Goal: Transaction & Acquisition: Download file/media

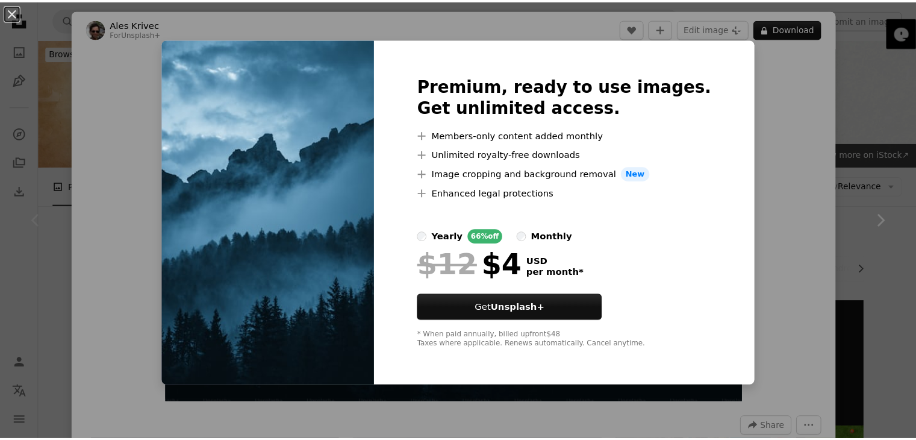
scroll to position [140, 0]
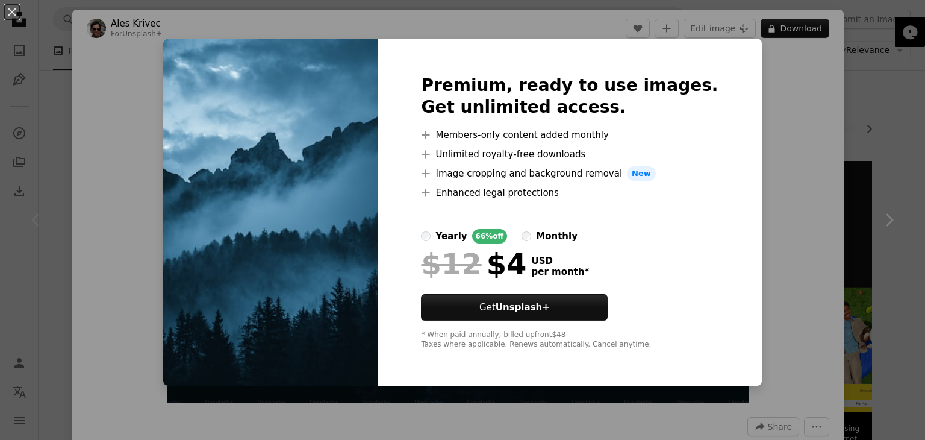
click at [812, 80] on div "An X shape Premium, ready to use images. Get unlimited access. A plus sign Memb…" at bounding box center [462, 220] width 925 height 440
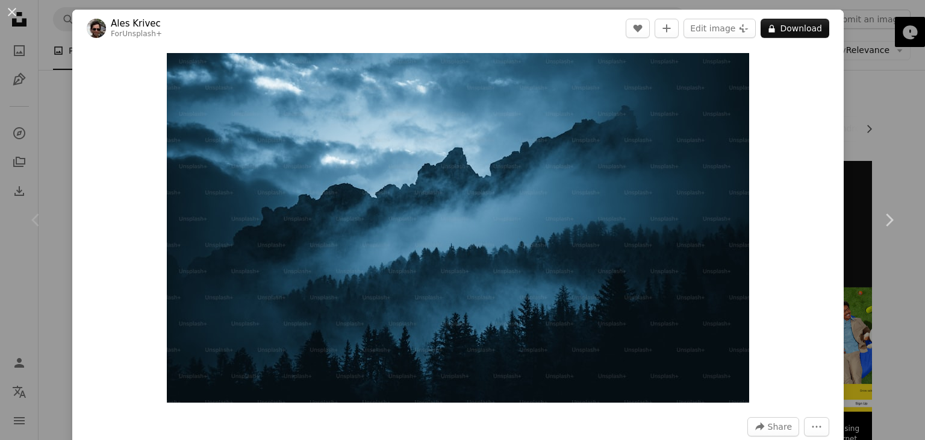
click at [870, 32] on div "An X shape Chevron left Chevron right Ales Krivec For Unsplash+ A heart A plus …" at bounding box center [462, 220] width 925 height 440
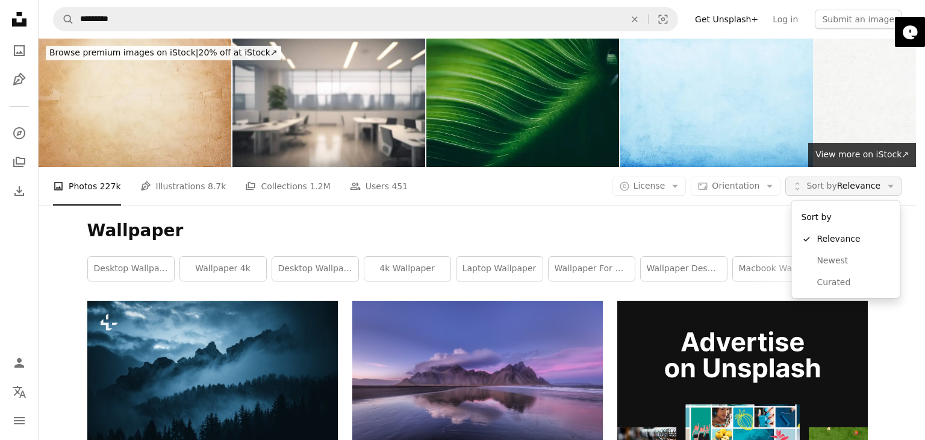
click at [852, 183] on span "Sort by Relevance" at bounding box center [843, 186] width 74 height 12
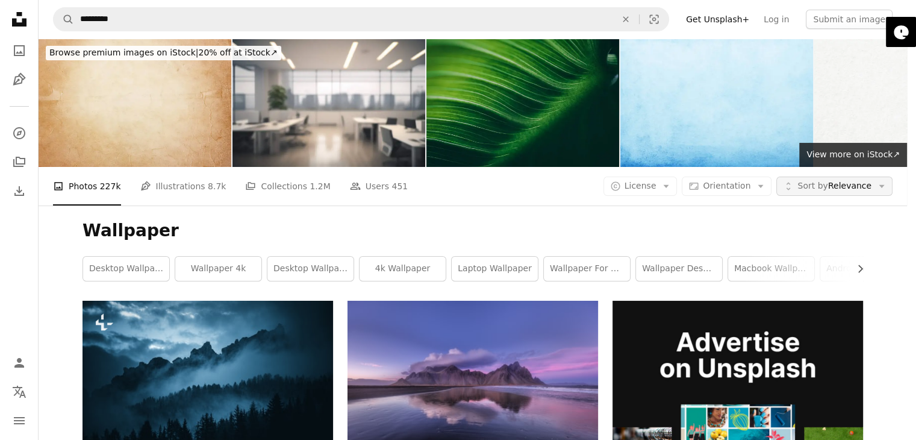
click at [852, 183] on span "Sort by Relevance" at bounding box center [834, 186] width 74 height 12
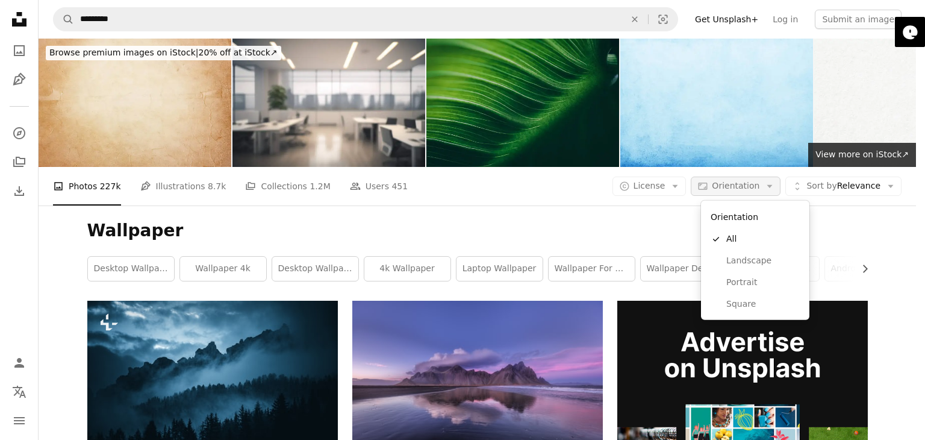
click at [755, 183] on span "Orientation" at bounding box center [736, 186] width 48 height 10
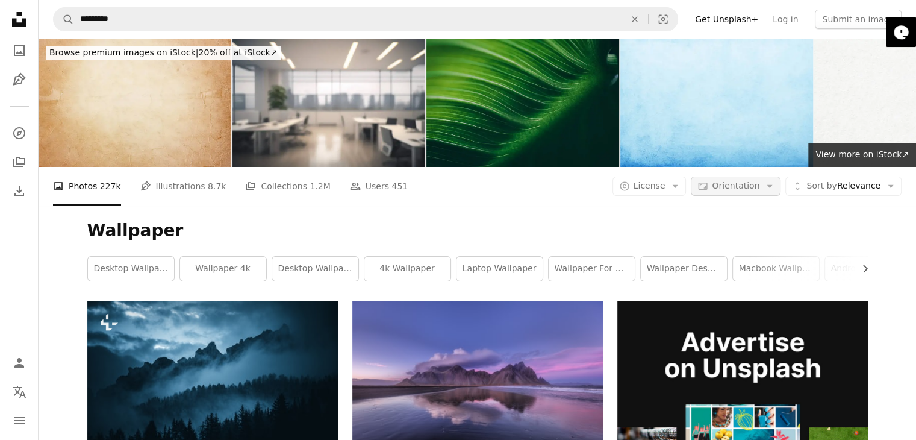
click at [755, 183] on span "Orientation" at bounding box center [736, 186] width 48 height 10
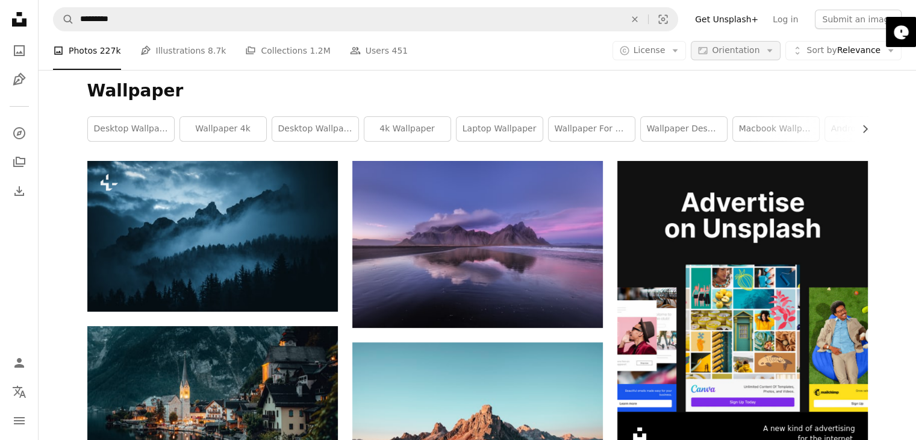
scroll to position [140, 0]
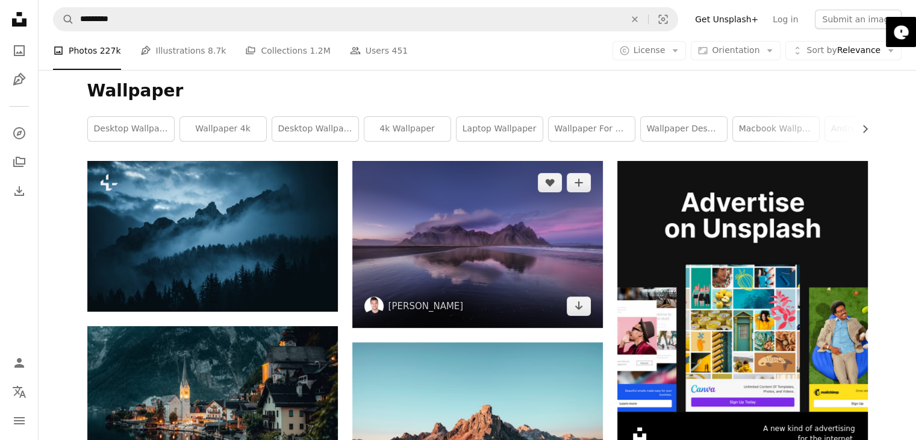
click at [513, 275] on img at bounding box center [477, 244] width 251 height 167
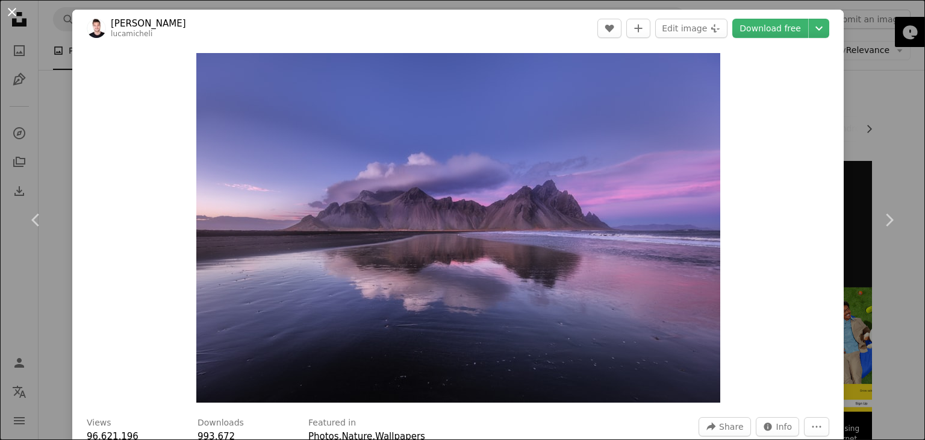
click at [12, 13] on button "An X shape" at bounding box center [12, 12] width 14 height 14
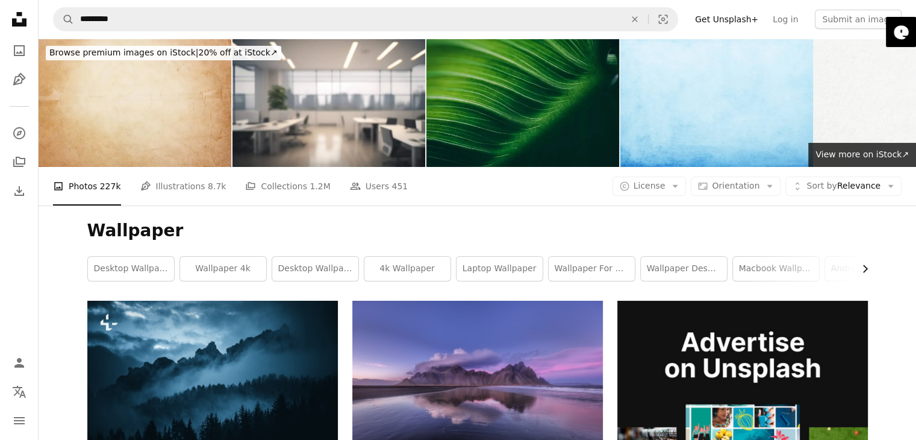
click at [865, 269] on icon "button" at bounding box center [865, 269] width 5 height 8
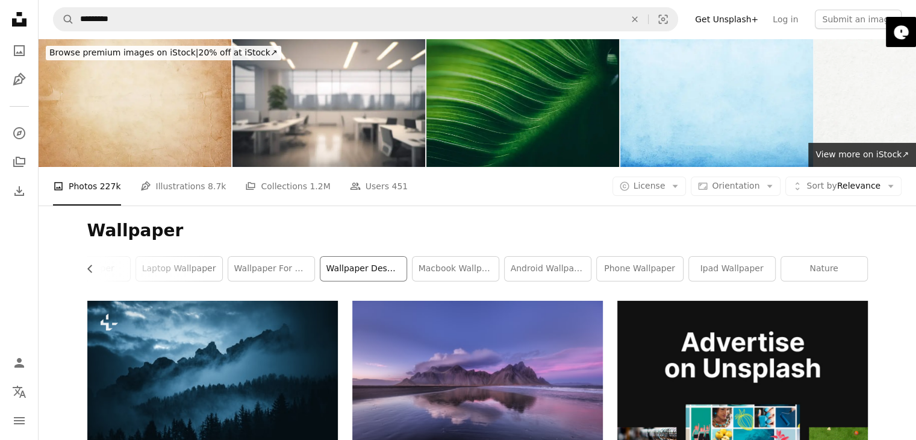
click at [363, 273] on link "wallpaper desktop" at bounding box center [363, 269] width 86 height 24
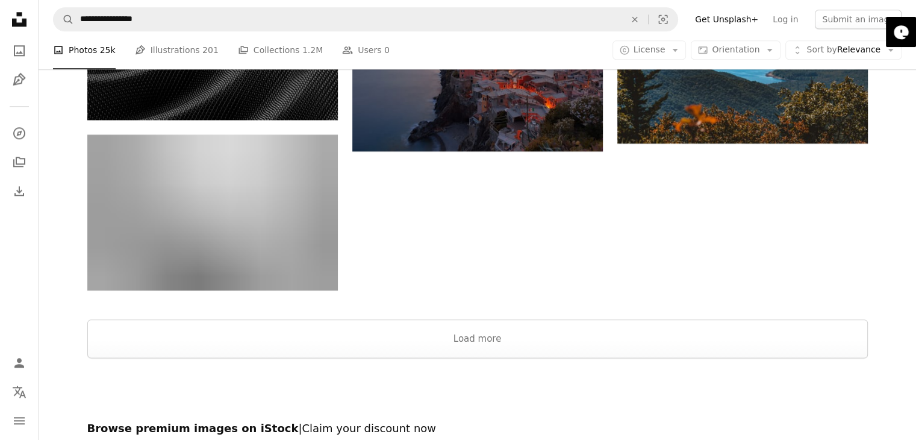
scroll to position [1364, 0]
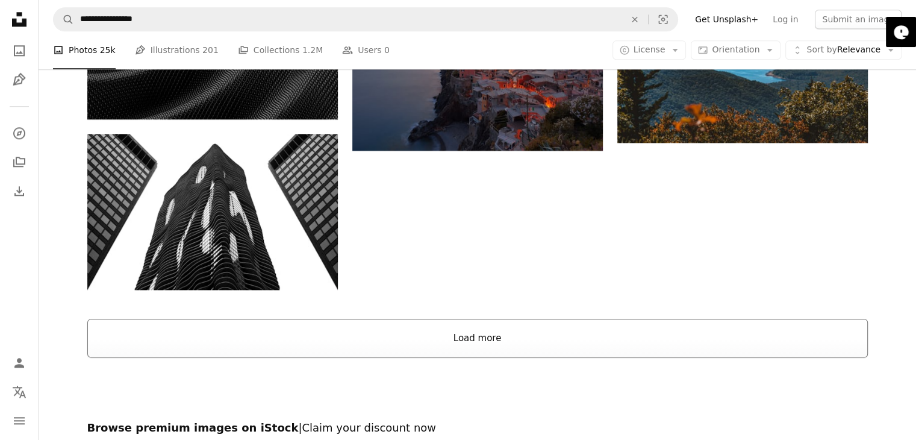
click at [446, 346] on button "Load more" at bounding box center [477, 338] width 781 height 39
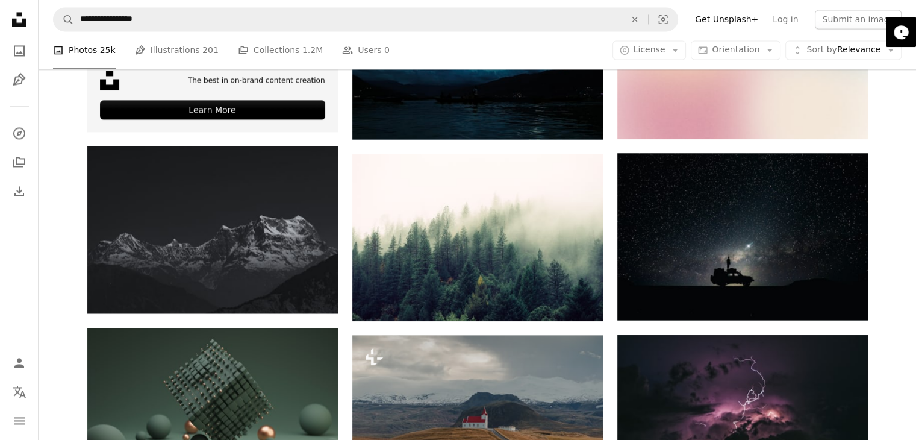
scroll to position [2041, 0]
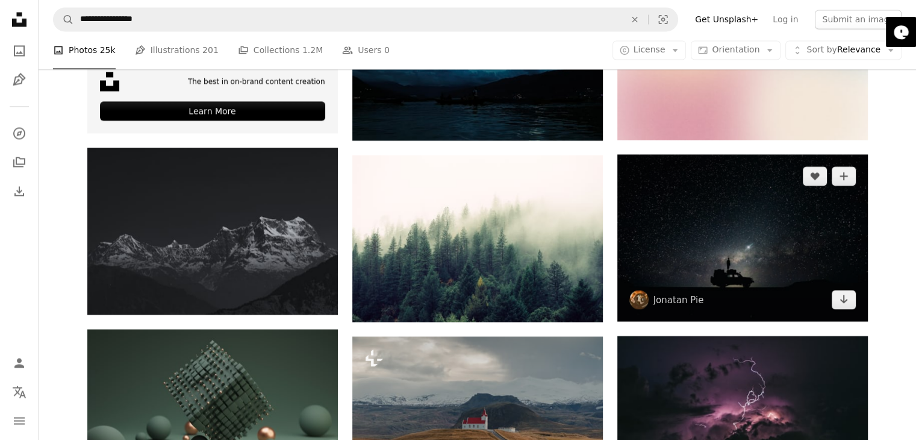
click at [687, 273] on img at bounding box center [742, 237] width 251 height 167
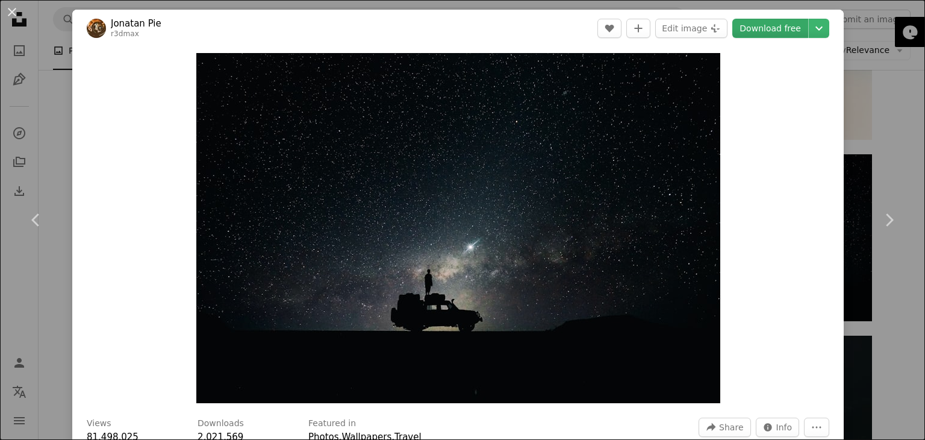
click at [791, 28] on link "Download free" at bounding box center [770, 28] width 76 height 19
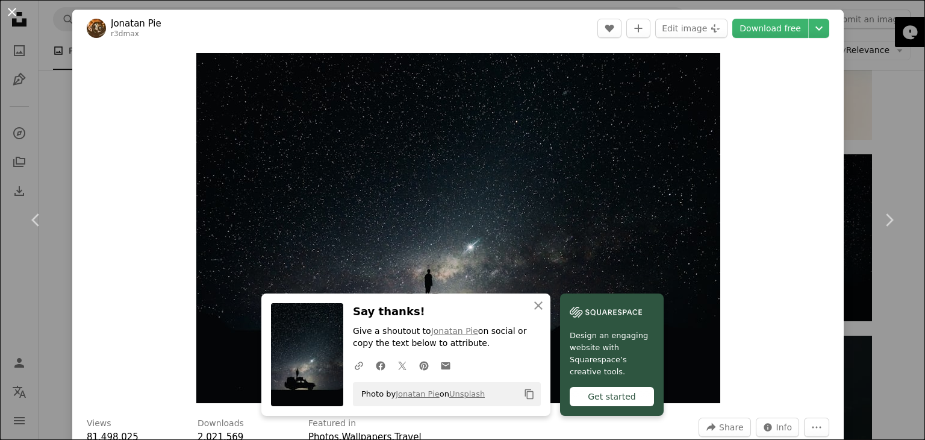
click at [14, 14] on button "An X shape" at bounding box center [12, 12] width 14 height 14
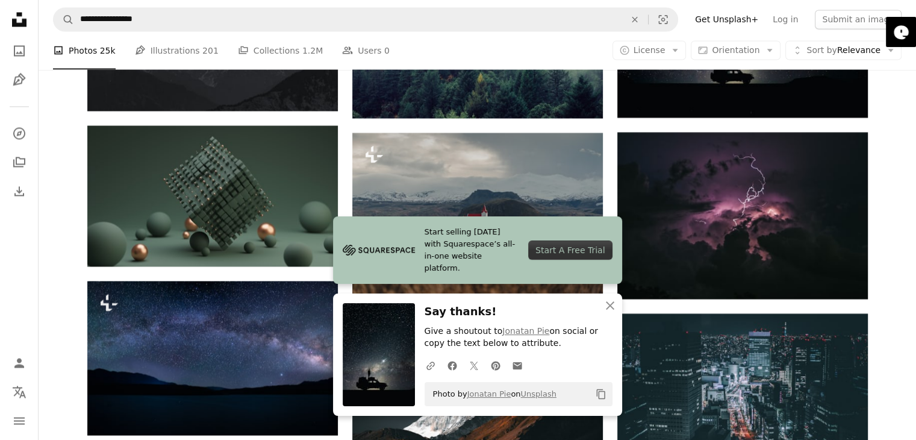
scroll to position [2245, 0]
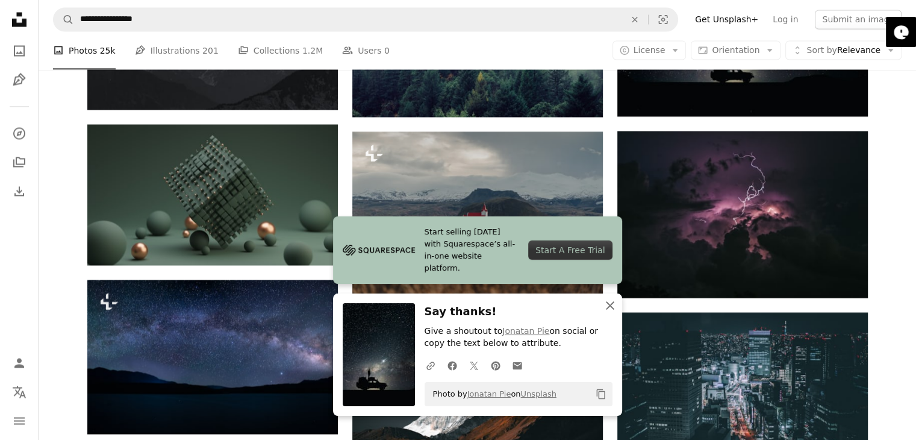
click at [608, 304] on icon "An X shape" at bounding box center [610, 305] width 14 height 14
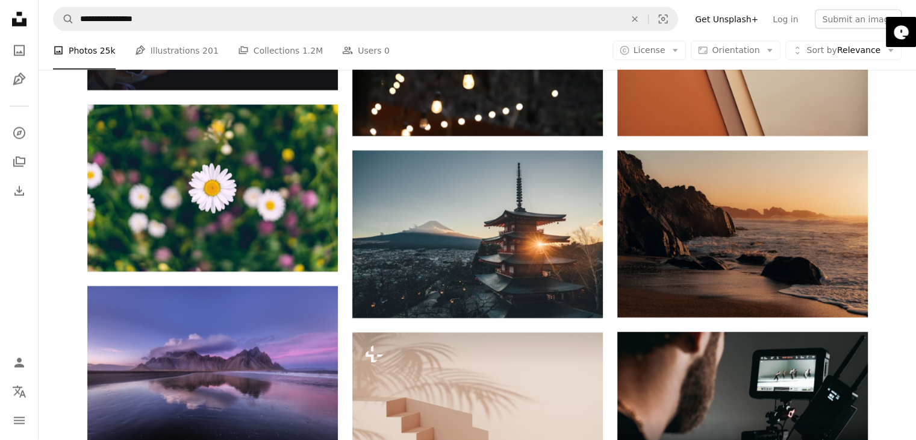
scroll to position [2769, 0]
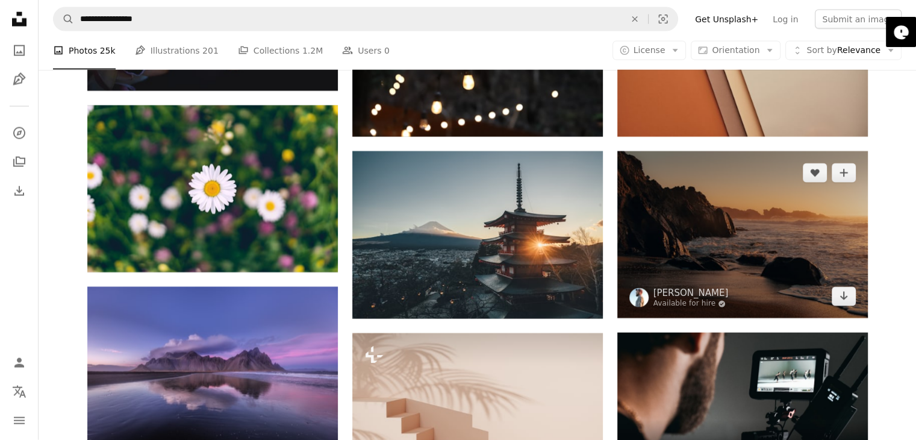
click at [744, 275] on img at bounding box center [742, 234] width 251 height 167
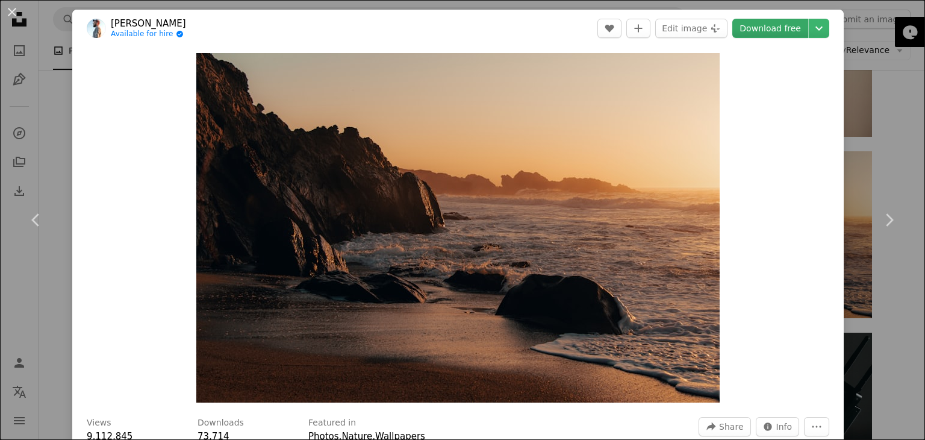
click at [781, 31] on link "Download free" at bounding box center [770, 28] width 76 height 19
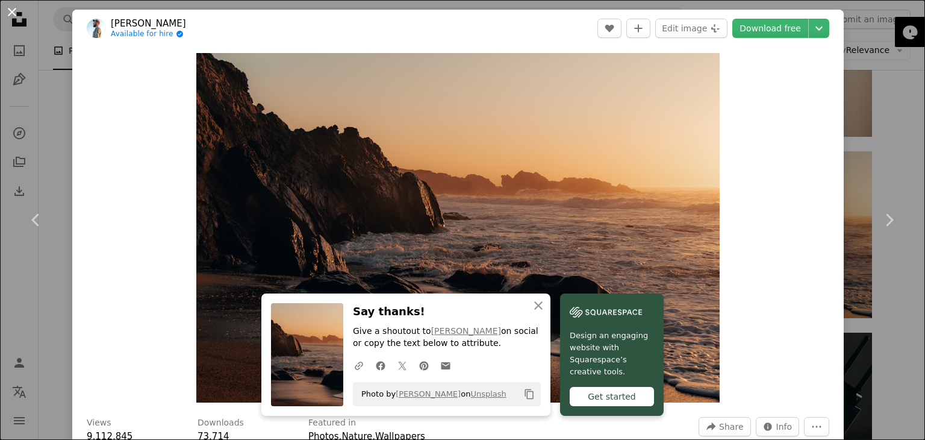
click at [17, 13] on button "An X shape" at bounding box center [12, 12] width 14 height 14
